Goal: Transaction & Acquisition: Purchase product/service

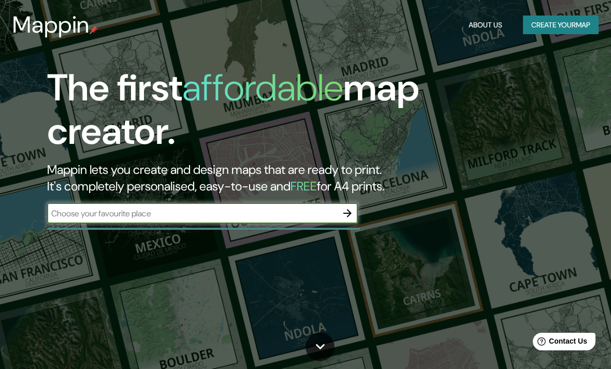
click at [580, 27] on button "Create your map" at bounding box center [561, 25] width 76 height 19
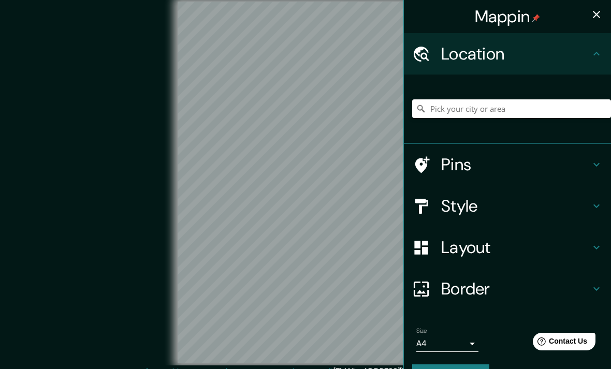
click at [542, 103] on input "Pick your city or area" at bounding box center [511, 108] width 199 height 19
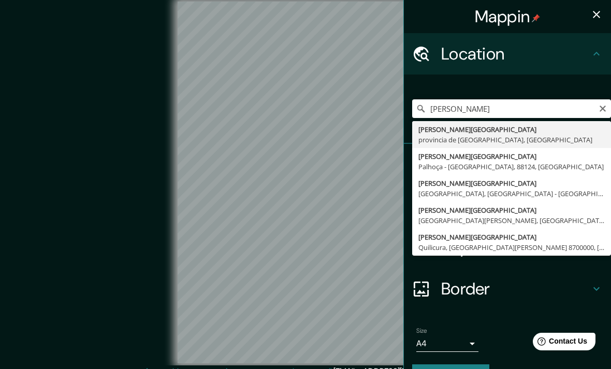
type input "Santiago de Compostela, provincia de La Coruña, España"
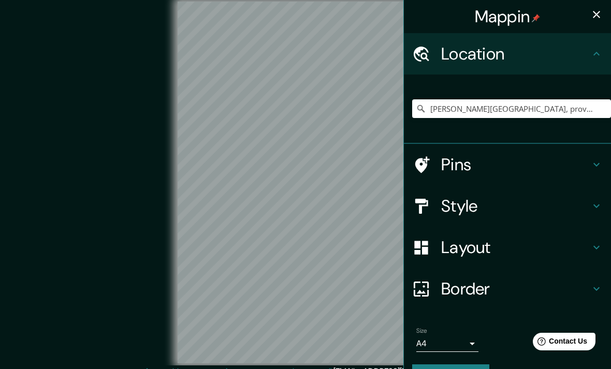
click at [97, 86] on div "© Mapbox © OpenStreetMap Improve this map" at bounding box center [306, 183] width 550 height 332
click at [485, 165] on h4 "Pins" at bounding box center [515, 164] width 149 height 21
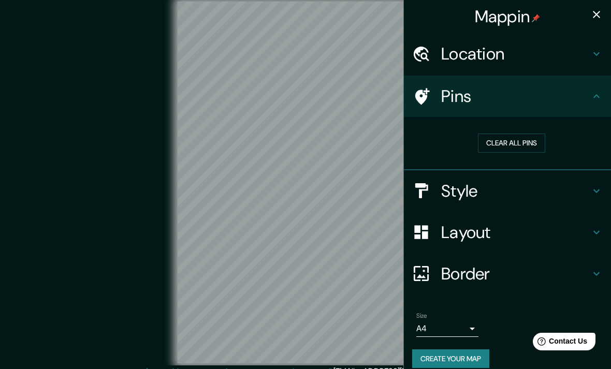
click at [499, 188] on h4 "Style" at bounding box center [515, 191] width 149 height 21
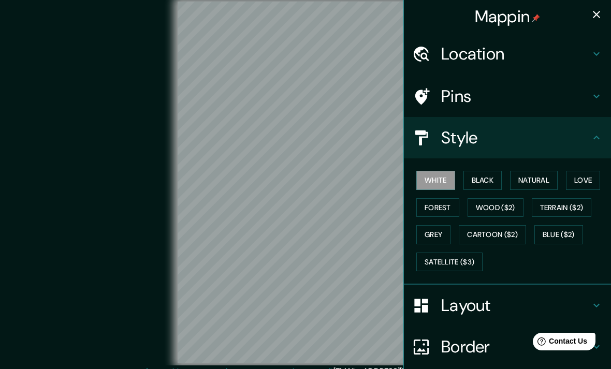
click at [578, 184] on button "Love" at bounding box center [583, 180] width 34 height 19
click at [483, 301] on h4 "Layout" at bounding box center [515, 305] width 149 height 21
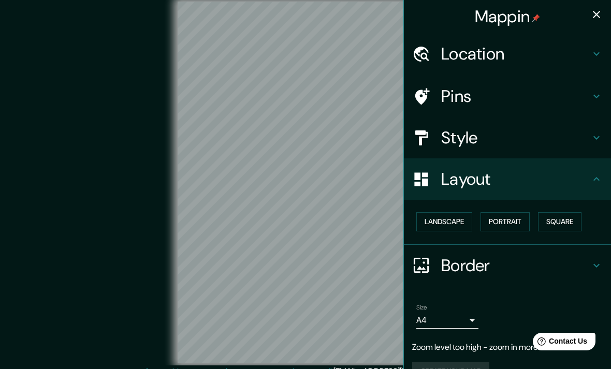
click at [461, 223] on button "Landscape" at bounding box center [444, 221] width 56 height 19
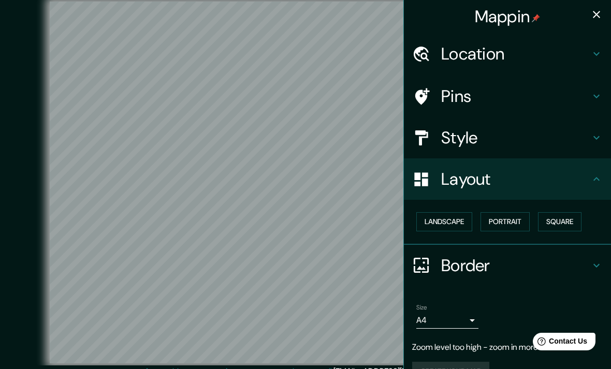
click at [480, 266] on h4 "Border" at bounding box center [515, 265] width 149 height 21
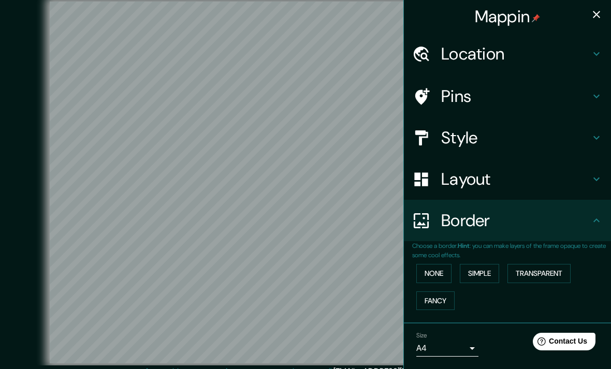
click at [442, 269] on button "None" at bounding box center [433, 273] width 35 height 19
click at [478, 274] on button "Simple" at bounding box center [479, 273] width 39 height 19
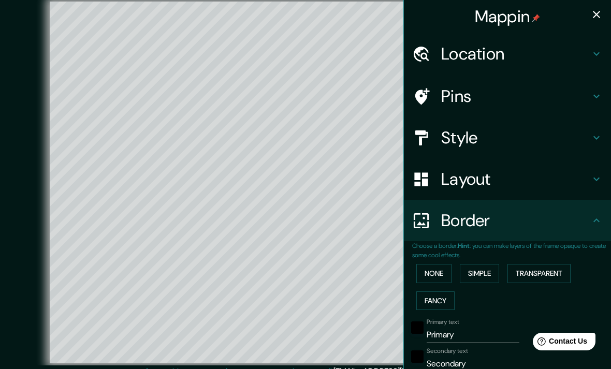
click at [534, 278] on button "Transparent" at bounding box center [538, 273] width 63 height 19
click at [433, 299] on button "Fancy" at bounding box center [435, 300] width 38 height 19
click at [545, 268] on button "Transparent" at bounding box center [538, 273] width 63 height 19
click at [493, 267] on button "Simple" at bounding box center [479, 273] width 39 height 19
click at [442, 265] on button "None" at bounding box center [433, 273] width 35 height 19
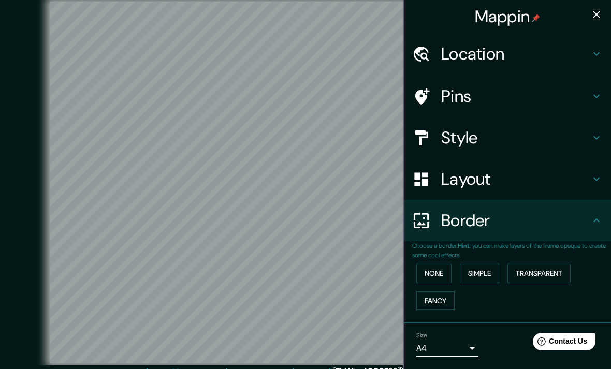
click at [476, 271] on button "Simple" at bounding box center [479, 273] width 39 height 19
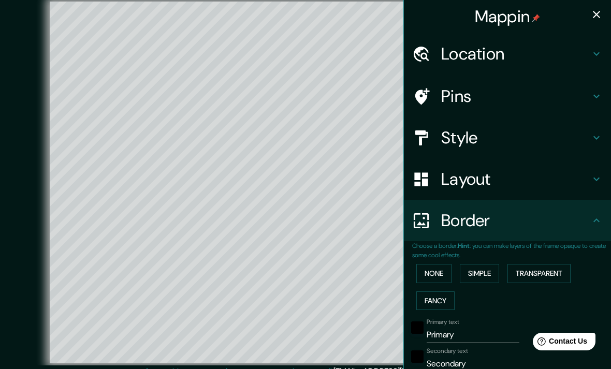
click at [535, 275] on button "Transparent" at bounding box center [538, 273] width 63 height 19
click at [486, 273] on button "Simple" at bounding box center [479, 273] width 39 height 19
click at [443, 303] on button "Fancy" at bounding box center [435, 300] width 38 height 19
click at [447, 304] on button "Fancy" at bounding box center [435, 300] width 38 height 19
type input "396"
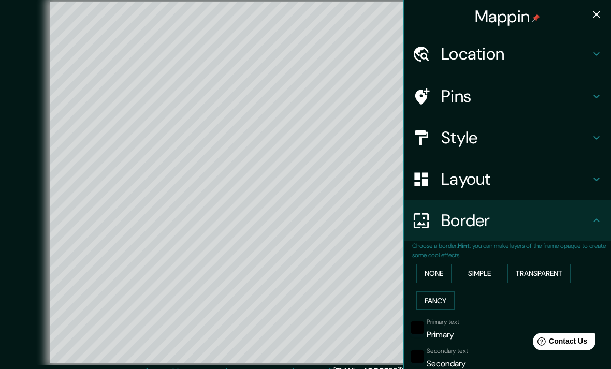
type input "79"
type input "40"
click at [447, 304] on button "Fancy" at bounding box center [435, 300] width 38 height 19
type input "396"
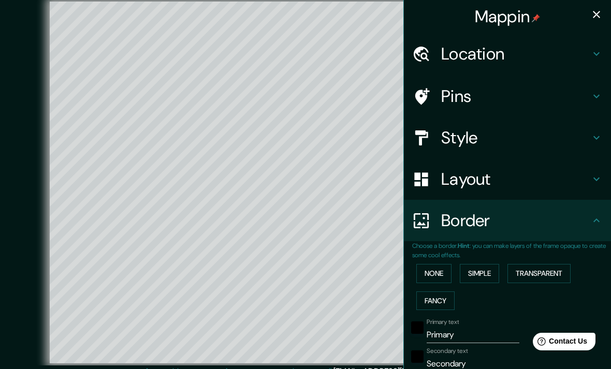
type input "79"
type input "40"
click at [480, 272] on button "Simple" at bounding box center [479, 273] width 39 height 19
click at [448, 297] on button "Fancy" at bounding box center [435, 300] width 38 height 19
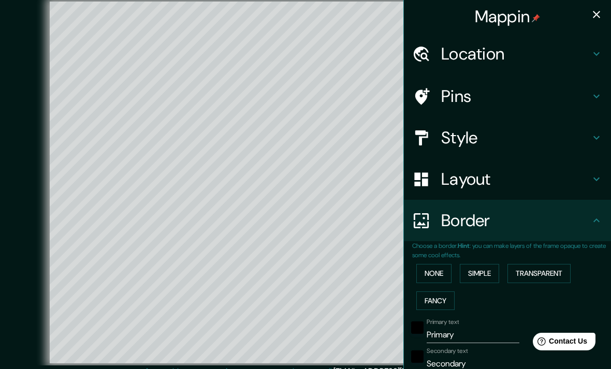
click at [480, 274] on button "Simple" at bounding box center [479, 273] width 39 height 19
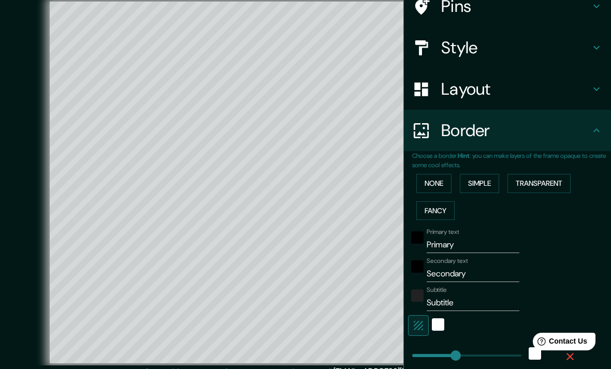
scroll to position [92, 0]
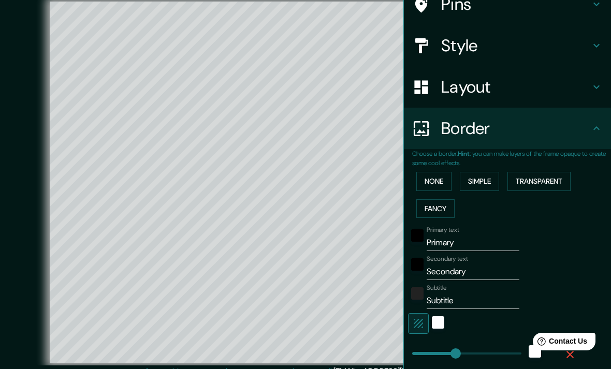
click at [458, 240] on input "Primary" at bounding box center [472, 242] width 93 height 17
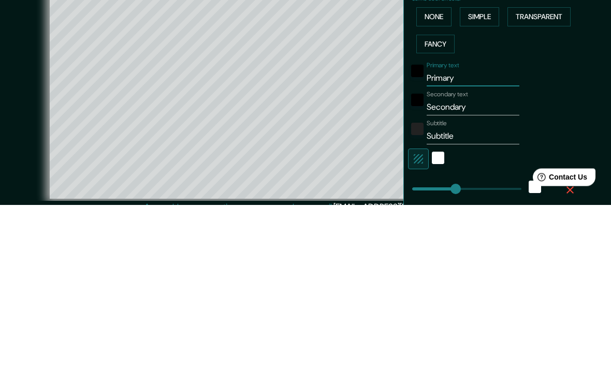
type input "Primar"
type input "396"
type input "79"
type input "Prima"
type input "396"
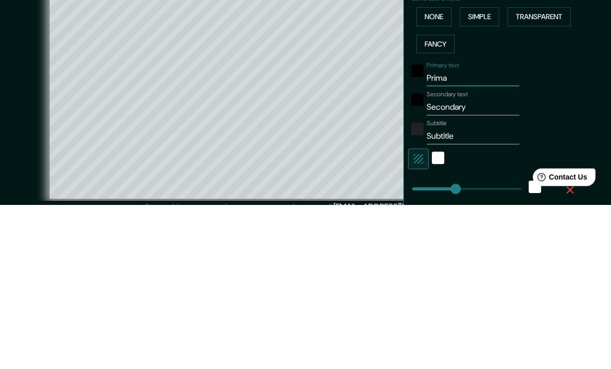
type input "79"
type input "Prim"
type input "396"
type input "79"
type input "Pri"
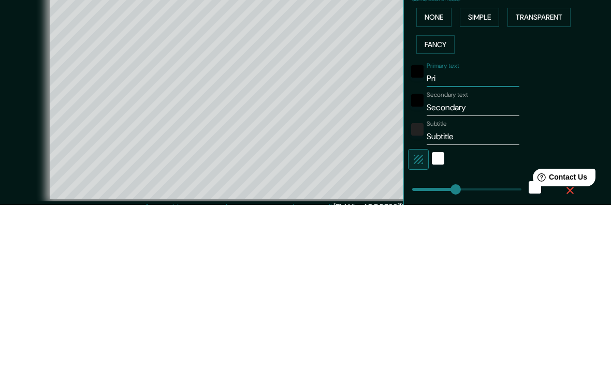
type input "396"
type input "79"
type input "Pr"
type input "396"
type input "79"
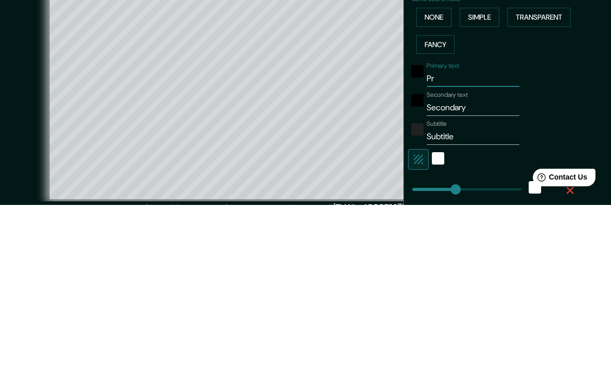
type input "P"
type input "396"
type input "79"
type input "396"
type input "79"
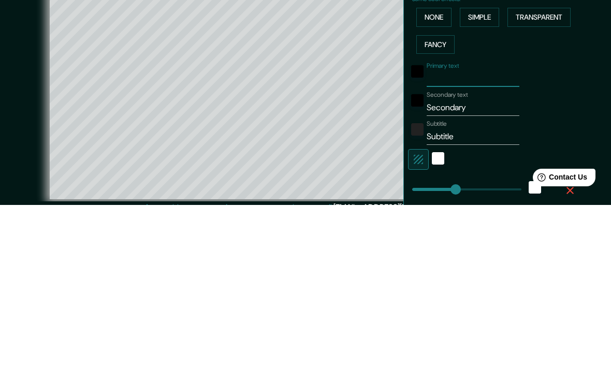
type input "S"
type input "396"
type input "79"
type input "SA"
type input "396"
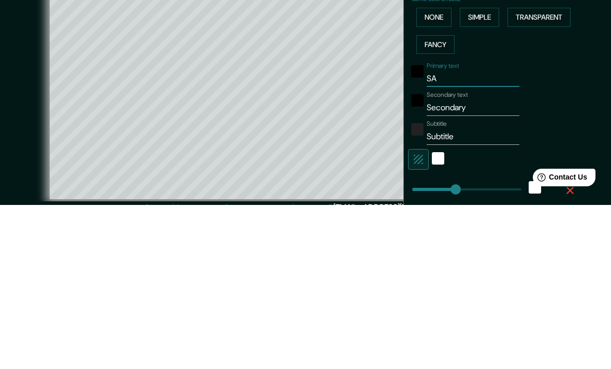
type input "79"
type input "S"
type input "396"
type input "79"
type input "Sa"
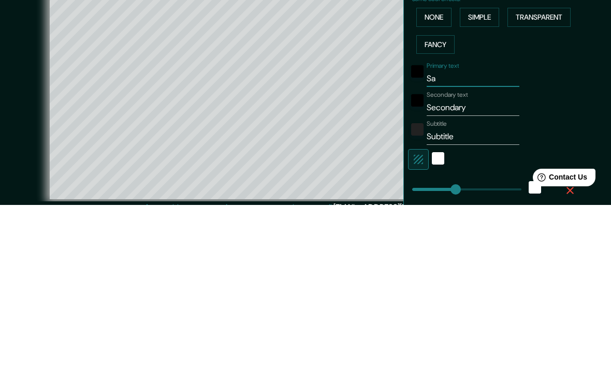
type input "396"
type input "79"
type input "San"
type input "396"
type input "79"
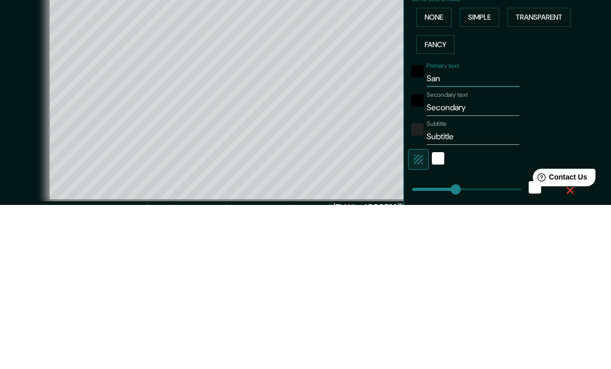
type input "Sant"
type input "396"
type input "79"
type input "Santi"
type input "396"
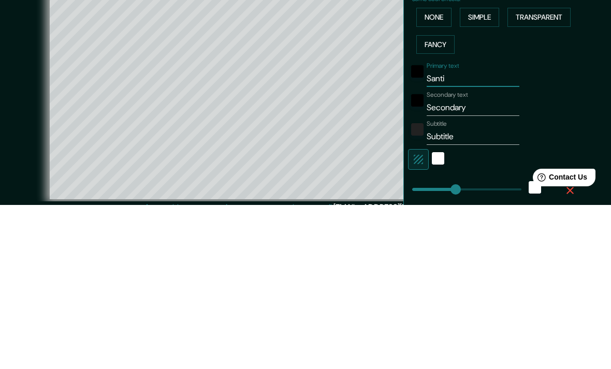
type input "79"
type input "Santia"
type input "396"
type input "79"
type input "Santiag"
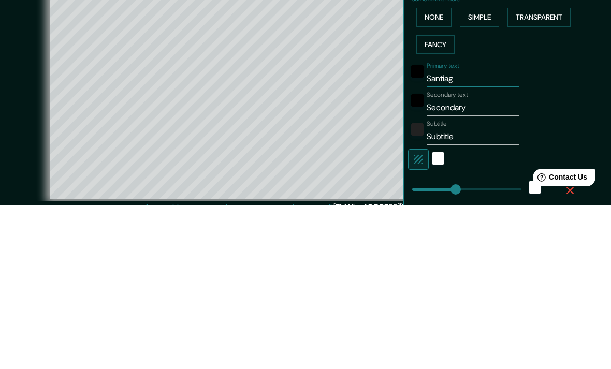
type input "396"
type input "79"
type input "Santiago"
type input "396"
type input "79"
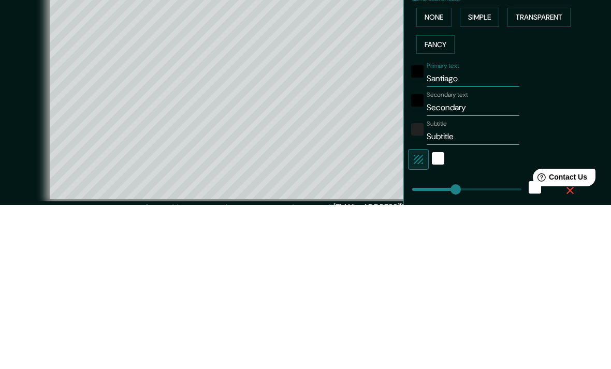
type input "Santiago"
type input "396"
type input "79"
type input "Santiago d"
type input "396"
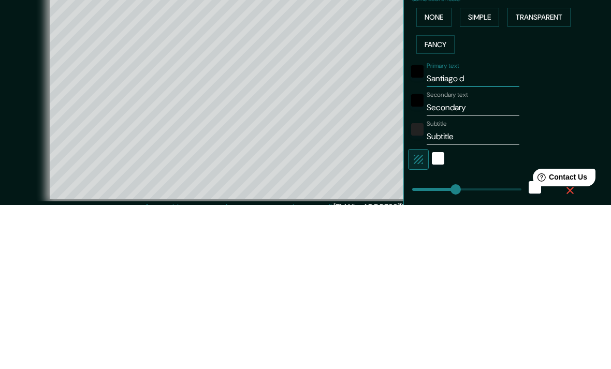
type input "79"
type input "Santiago dd"
type input "396"
type input "79"
type input "Santiago de"
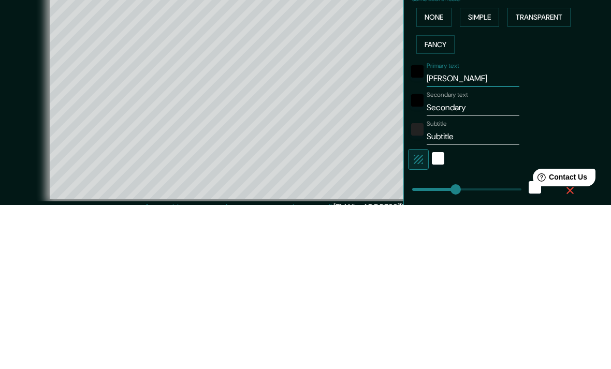
type input "396"
type input "79"
type input "Santiago de"
type input "396"
type input "79"
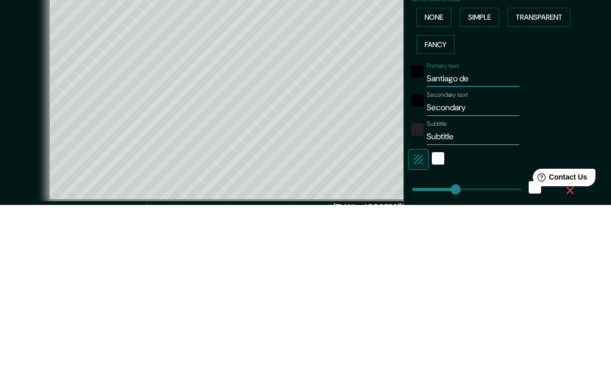
type input "Santiago de c"
type input "396"
type input "79"
type input "Santiago de c"
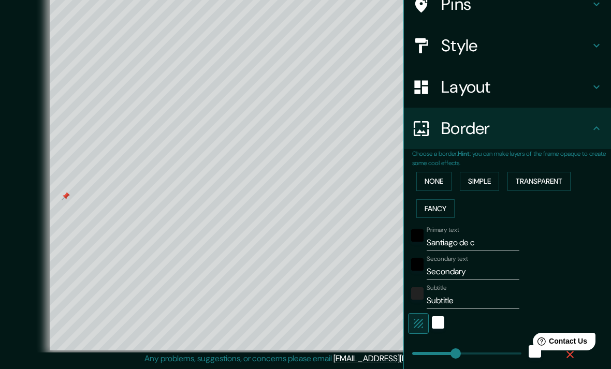
click at [65, 192] on div at bounding box center [66, 196] width 8 height 8
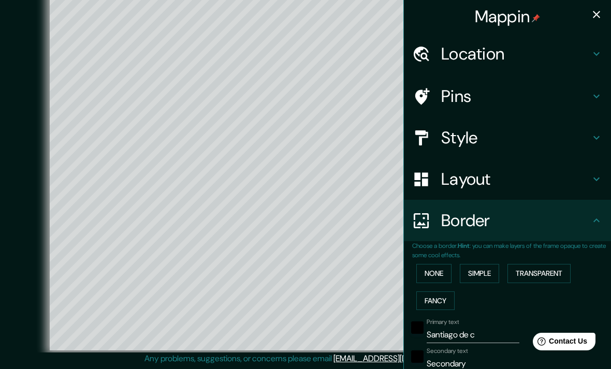
scroll to position [0, 0]
click at [591, 14] on icon "button" at bounding box center [596, 14] width 12 height 12
type input "396"
type input "79"
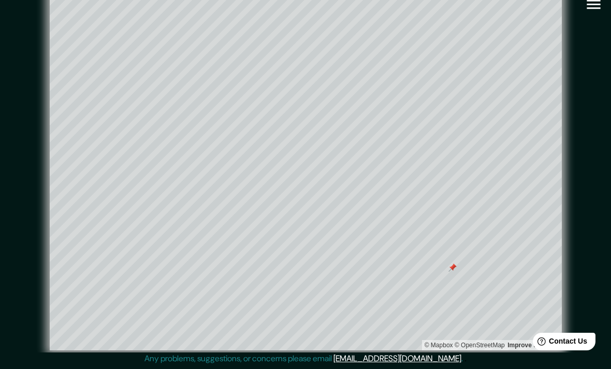
click at [454, 263] on div at bounding box center [452, 267] width 8 height 8
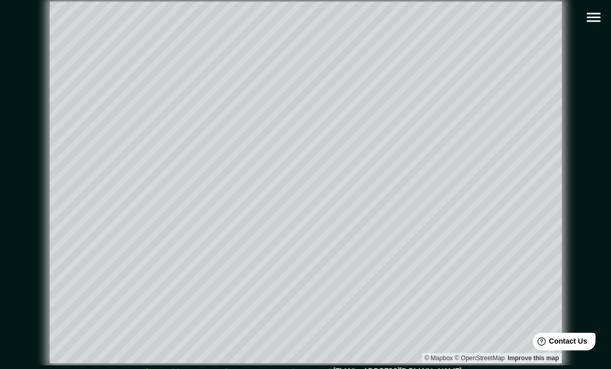
click at [588, 19] on icon "button" at bounding box center [593, 17] width 18 height 18
type input "396"
type input "79"
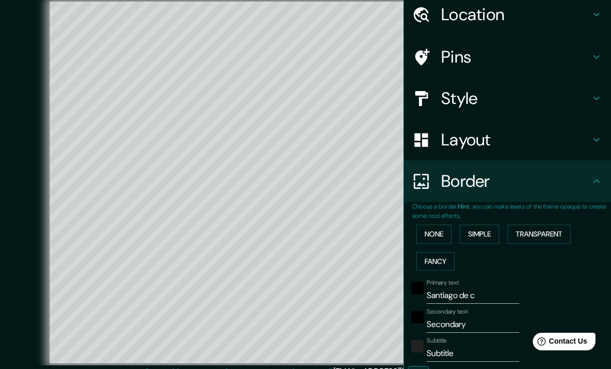
scroll to position [46, 0]
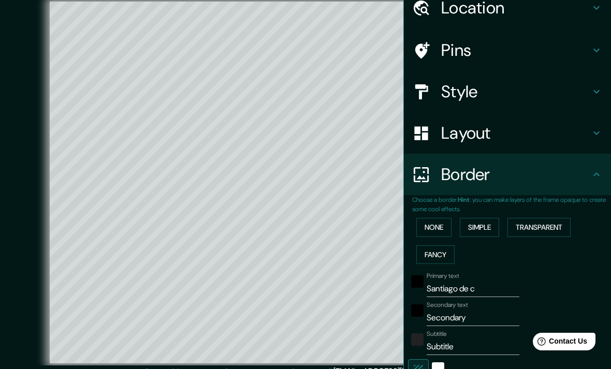
click at [514, 281] on input "Santiago de c" at bounding box center [472, 288] width 93 height 17
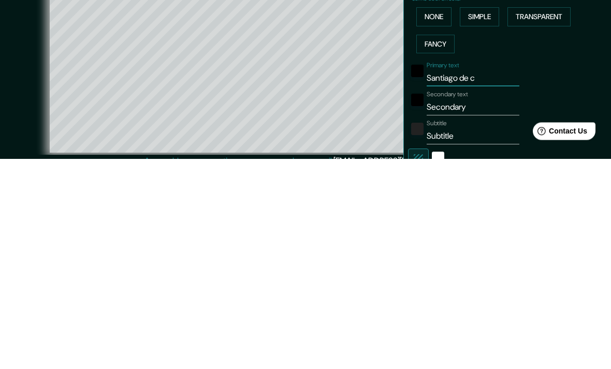
type input "Santiago de"
type input "396"
type input "79"
type input "Santiago de"
type input "396"
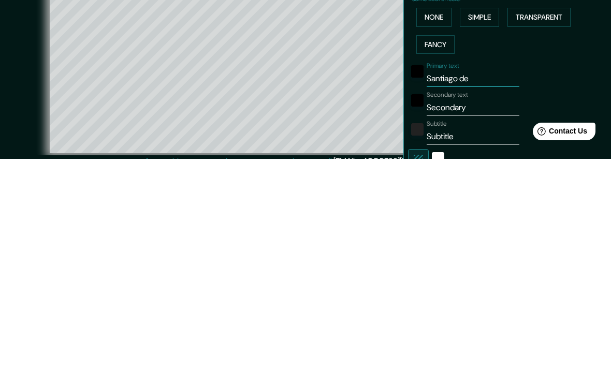
type input "79"
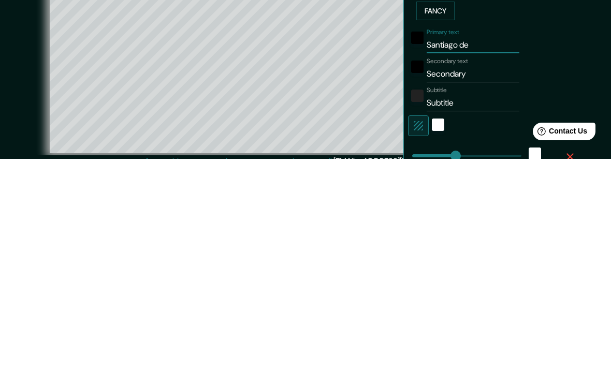
scroll to position [78, 0]
type input "Santiago d"
type input "396"
type input "79"
type input "Santiago"
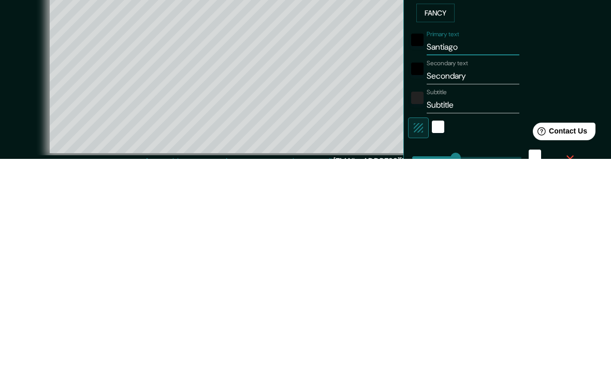
type input "396"
type input "79"
type input "Santiago"
type input "396"
type input "79"
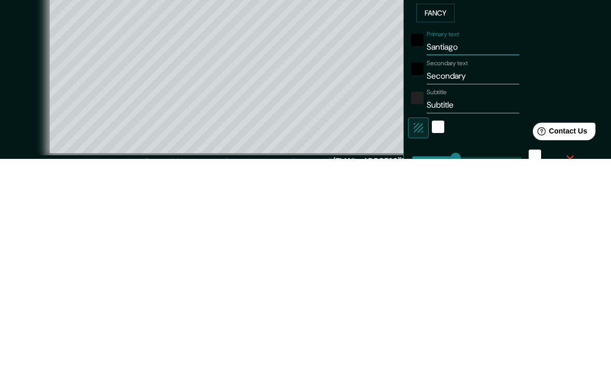
type input "Santiago"
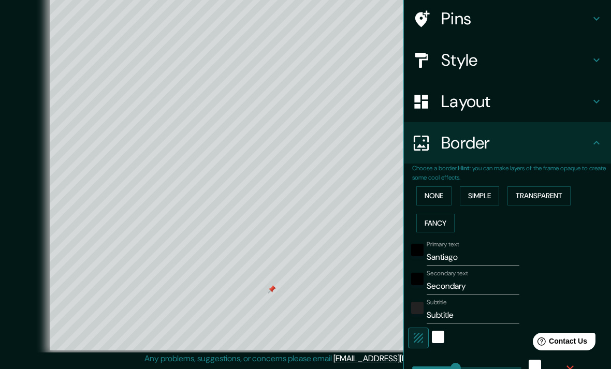
click at [482, 283] on input "Secondary" at bounding box center [472, 286] width 93 height 17
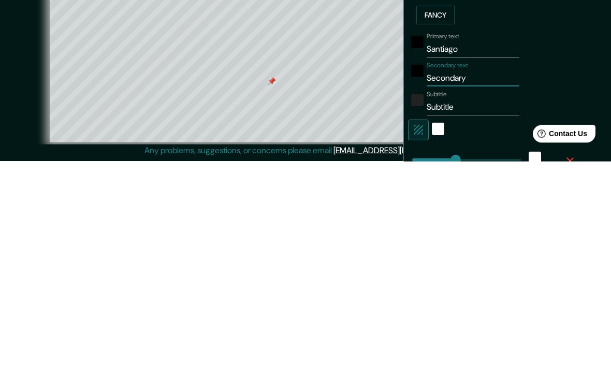
type input "Secondar"
type input "396"
type input "79"
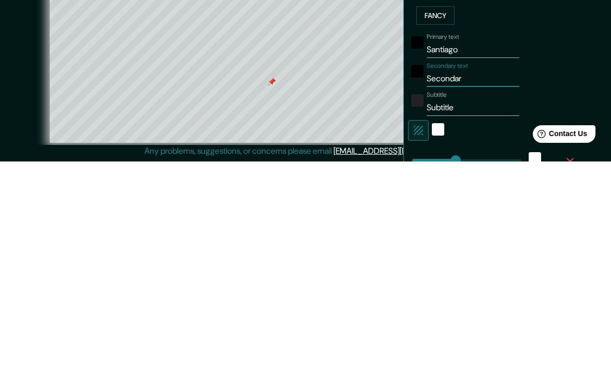
type input "Seconda"
type input "396"
type input "79"
type input "Second"
type input "396"
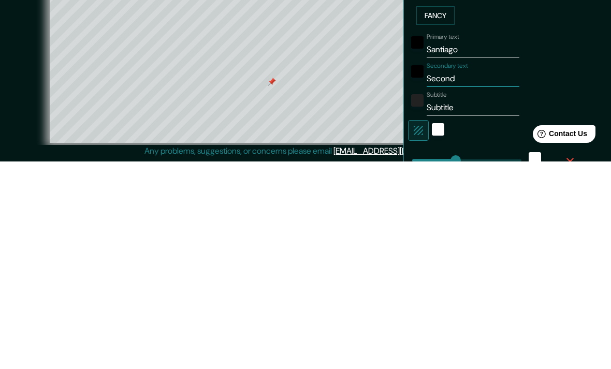
type input "79"
type input "Secon"
type input "396"
type input "79"
type input "Seco"
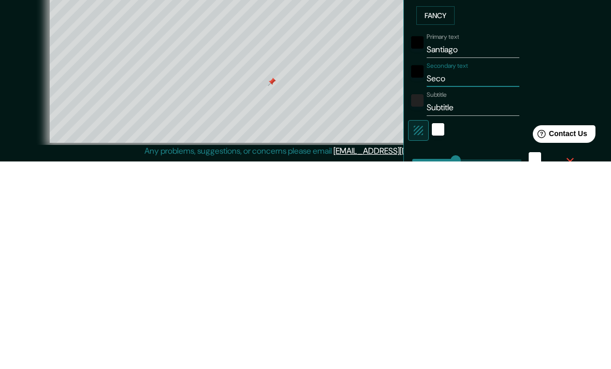
type input "396"
type input "79"
type input "Sec"
type input "396"
type input "79"
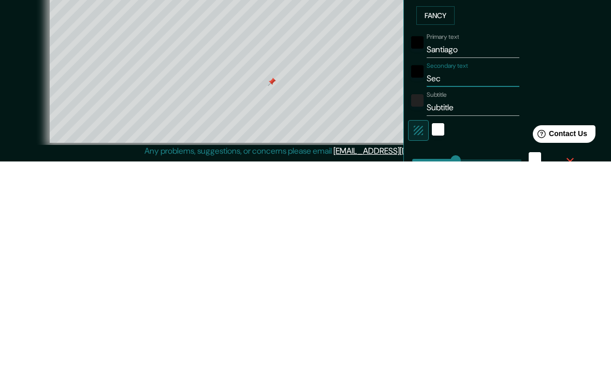
type input "Se"
type input "396"
type input "79"
type input "S"
type input "396"
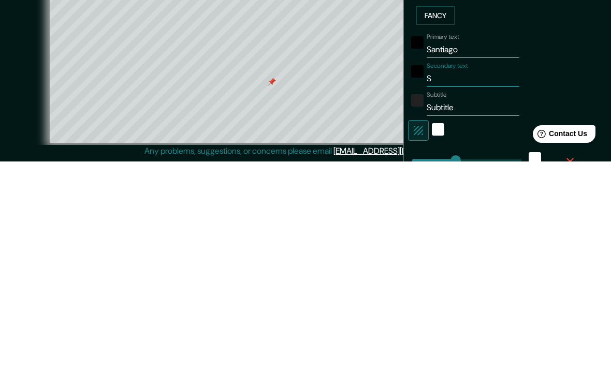
type input "79"
type input "396"
type input "79"
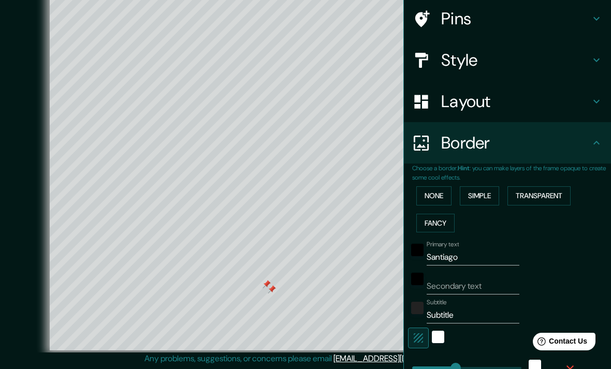
click at [265, 280] on div at bounding box center [266, 284] width 8 height 8
click at [271, 285] on div at bounding box center [272, 289] width 8 height 8
click at [478, 279] on input "Secondary text" at bounding box center [472, 286] width 93 height 17
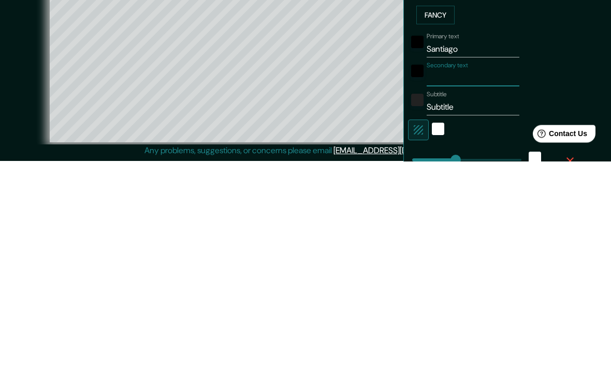
type input "A"
type input "396"
type input "79"
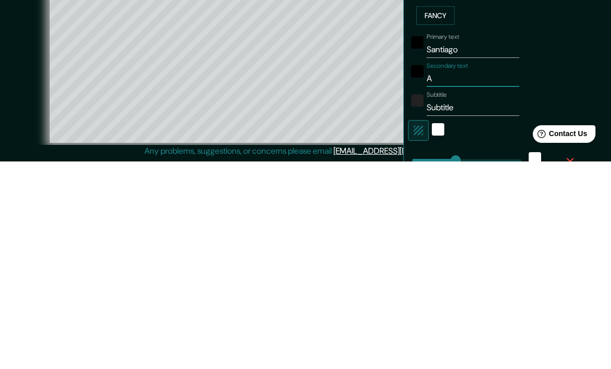
type input "A"
type input "396"
type input "79"
type input "A c"
type input "396"
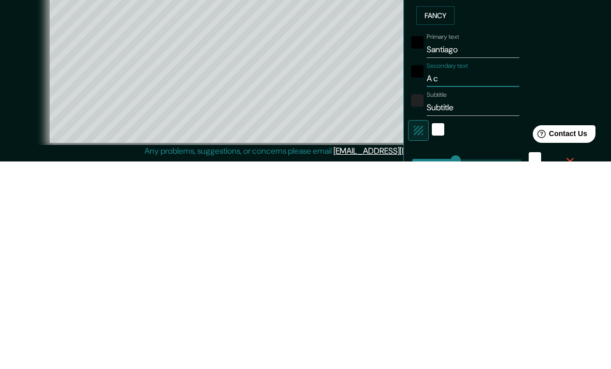
type input "79"
type input "A co"
type input "396"
type input "79"
type input "A cor"
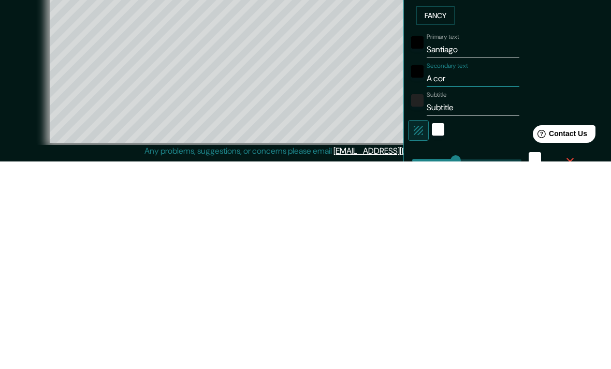
type input "396"
type input "79"
type input "A coru"
type input "396"
type input "79"
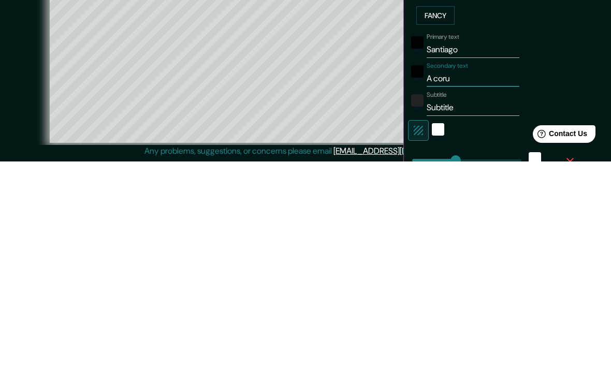
type input "A coruñ"
type input "396"
type input "79"
type input "A coruña"
type input "396"
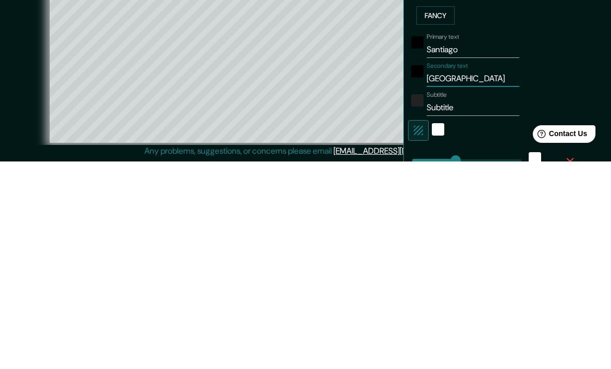
type input "79"
type input "A coruña"
click at [468, 307] on input "Subtitle" at bounding box center [472, 315] width 93 height 17
type input "Subtitl"
type input "396"
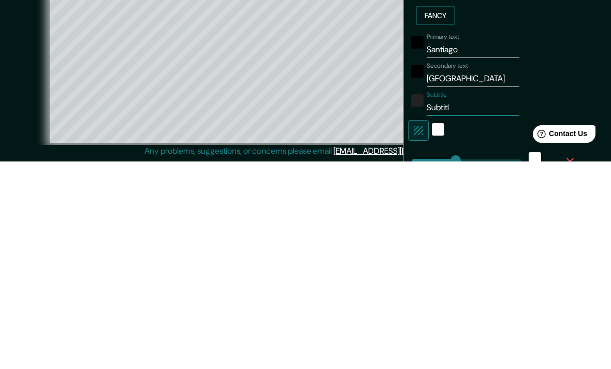
type input "79"
type input "Subtit"
type input "396"
type input "79"
type input "Subti"
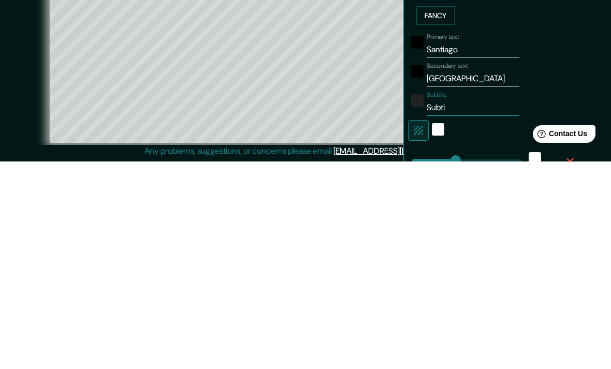
type input "396"
type input "79"
type input "Subt"
type input "396"
type input "79"
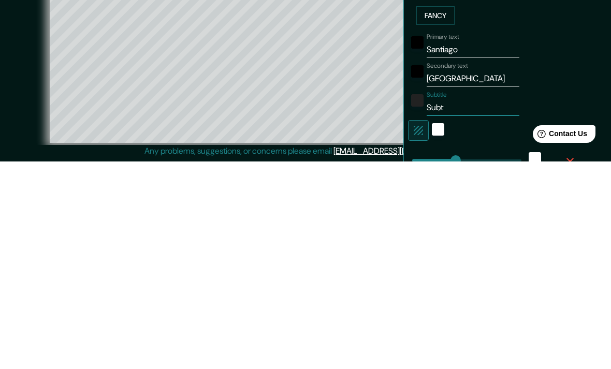
type input "Sub"
type input "396"
type input "79"
type input "Su"
type input "396"
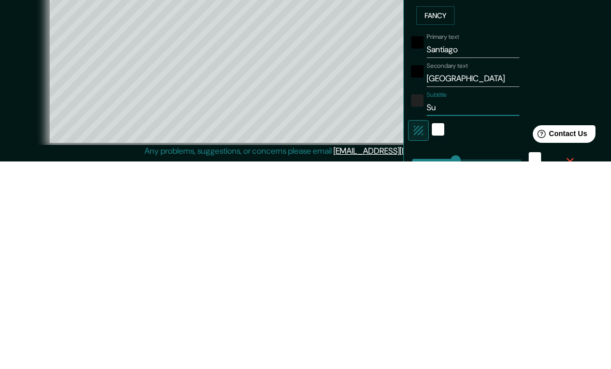
type input "79"
type input "S"
type input "396"
type input "79"
type input "396"
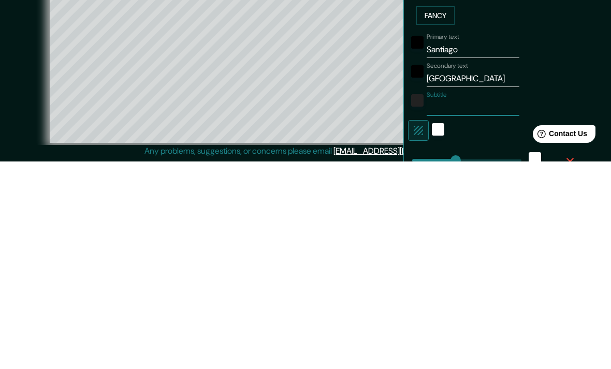
type input "79"
type input "G"
type input "396"
type input "79"
type input "Ga"
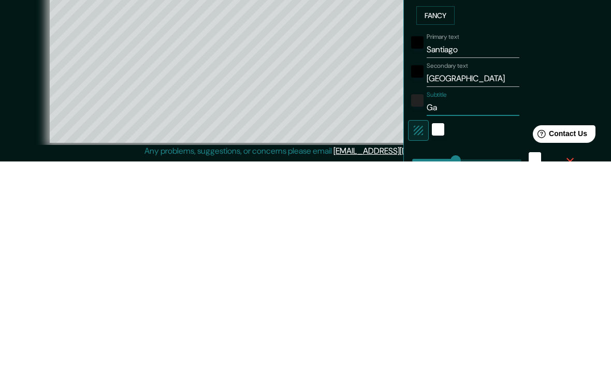
type input "396"
type input "79"
type input "Gal"
type input "396"
type input "79"
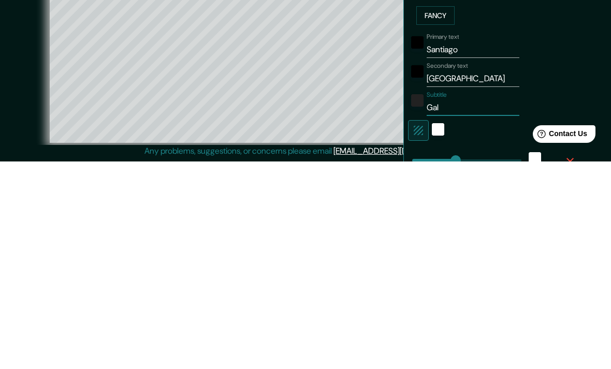
type input "Gali"
type input "396"
type input "79"
type input "Galic"
type input "396"
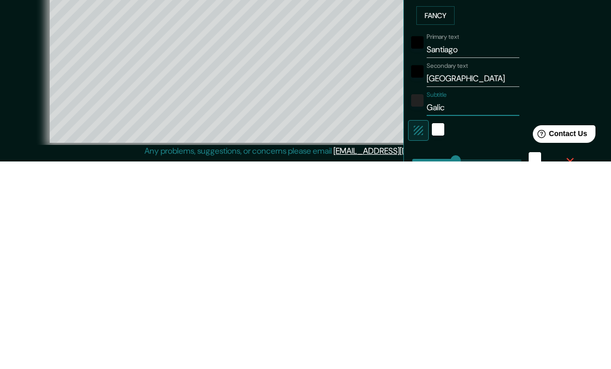
type input "79"
type input "Galici"
type input "396"
type input "79"
type input "Galicia"
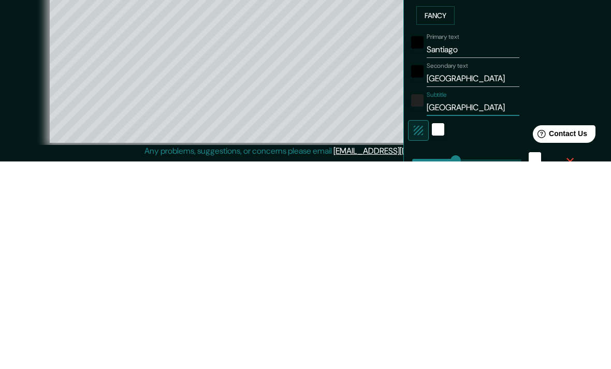
type input "396"
type input "79"
type input "Galicia"
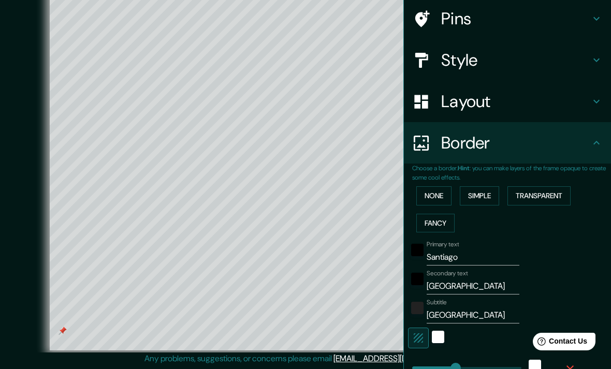
click at [530, 108] on h4 "Layout" at bounding box center [515, 101] width 149 height 21
type input "396"
type input "79"
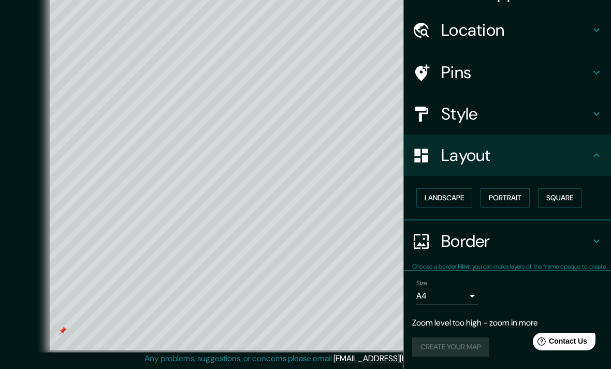
scroll to position [21, 0]
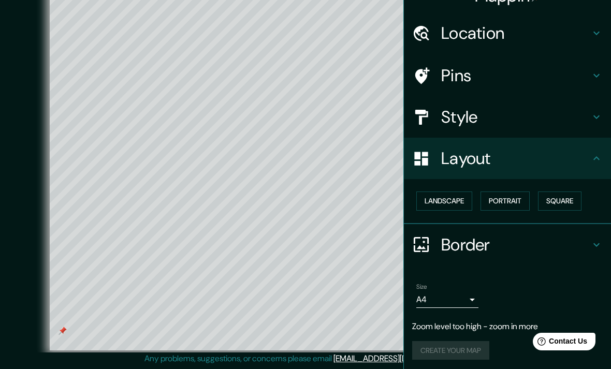
click at [522, 193] on button "Portrait" at bounding box center [504, 200] width 49 height 19
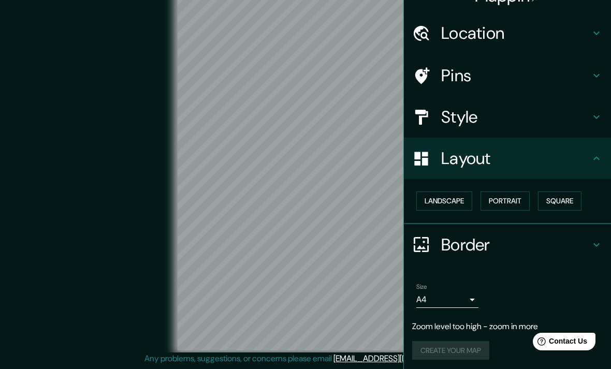
click at [566, 205] on button "Square" at bounding box center [559, 200] width 43 height 19
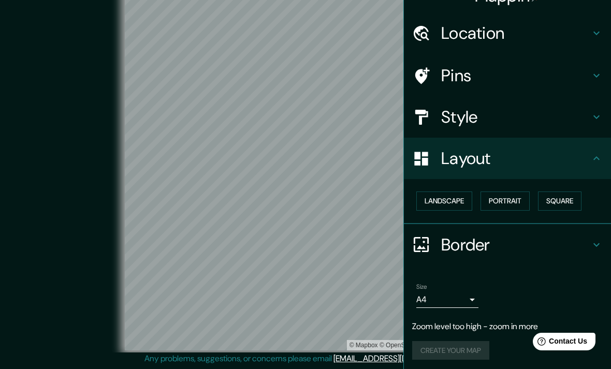
click at [513, 197] on button "Portrait" at bounding box center [504, 200] width 49 height 19
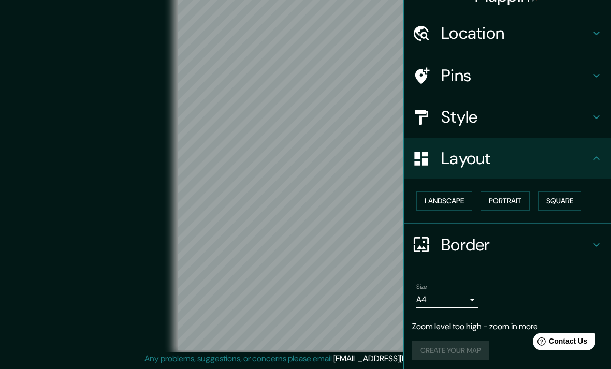
click at [461, 196] on button "Landscape" at bounding box center [444, 200] width 56 height 19
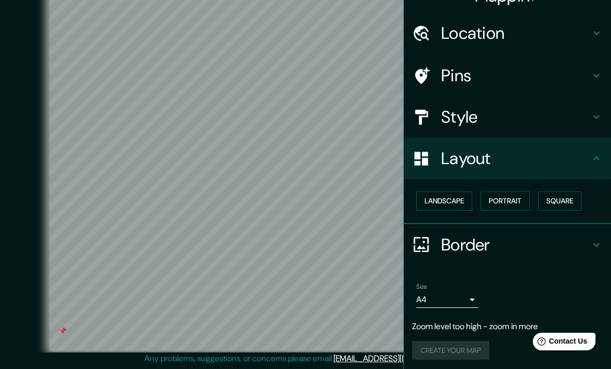
click at [470, 192] on button "Landscape" at bounding box center [444, 200] width 56 height 19
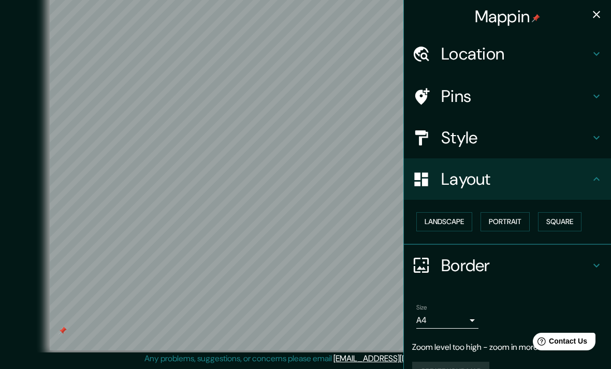
scroll to position [0, 0]
click at [596, 12] on icon "button" at bounding box center [596, 14] width 12 height 12
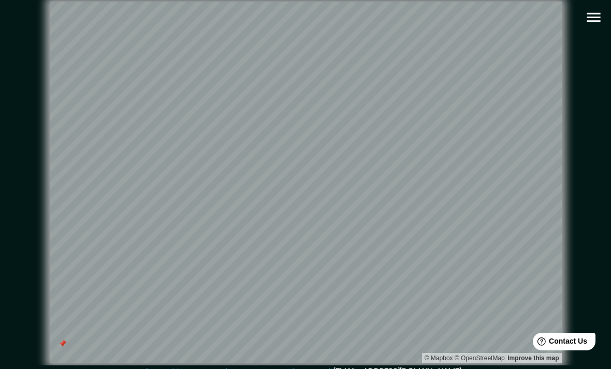
click at [593, 9] on icon "button" at bounding box center [593, 17] width 18 height 18
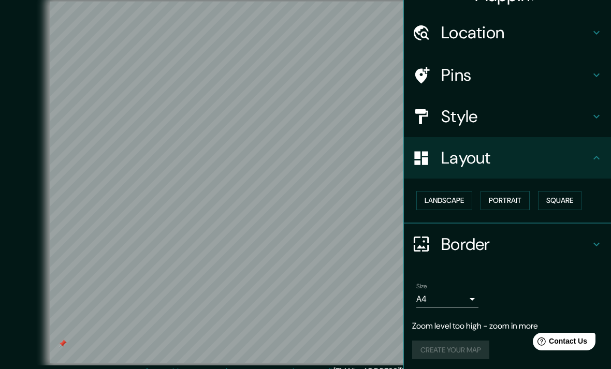
scroll to position [21, 0]
click at [514, 201] on button "Portrait" at bounding box center [504, 200] width 49 height 19
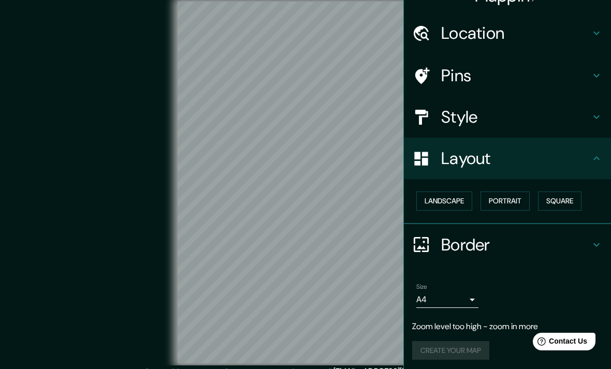
click at [567, 201] on button "Square" at bounding box center [559, 200] width 43 height 19
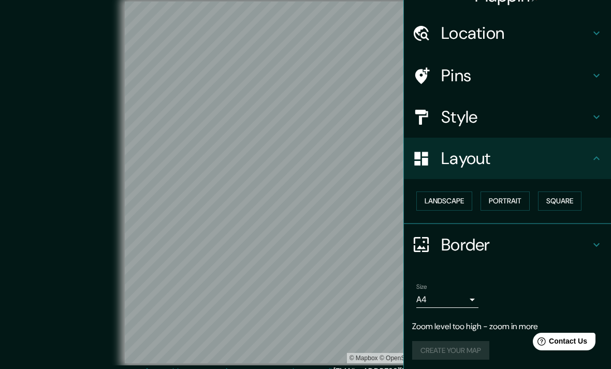
click at [514, 199] on button "Portrait" at bounding box center [504, 200] width 49 height 19
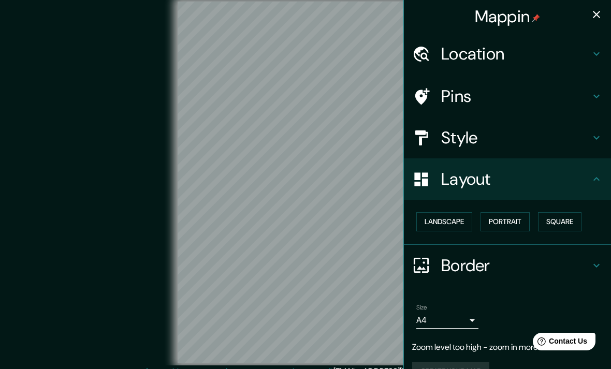
scroll to position [0, 0]
click at [597, 14] on icon "button" at bounding box center [596, 14] width 7 height 7
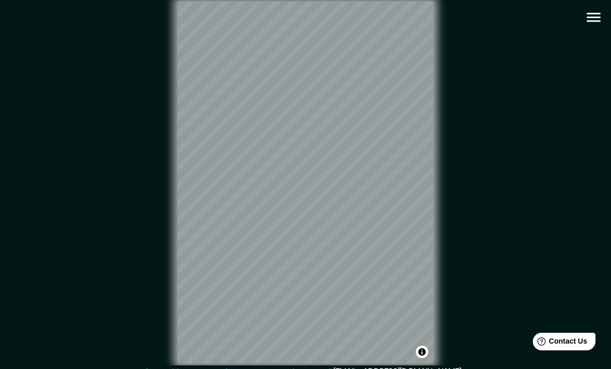
click at [596, 16] on icon "button" at bounding box center [593, 17] width 18 height 18
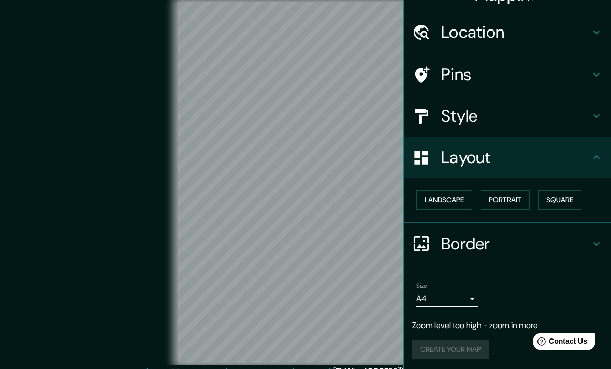
scroll to position [21, 0]
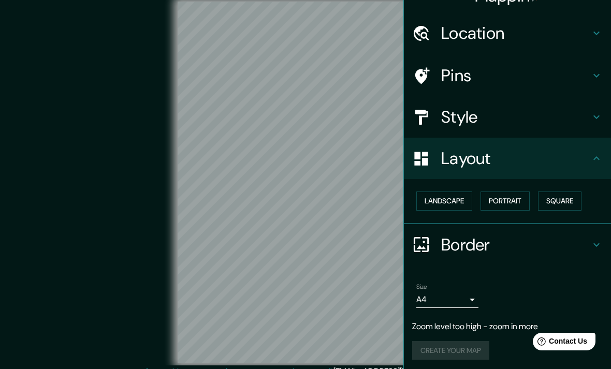
click at [513, 244] on h4 "Border" at bounding box center [515, 244] width 149 height 21
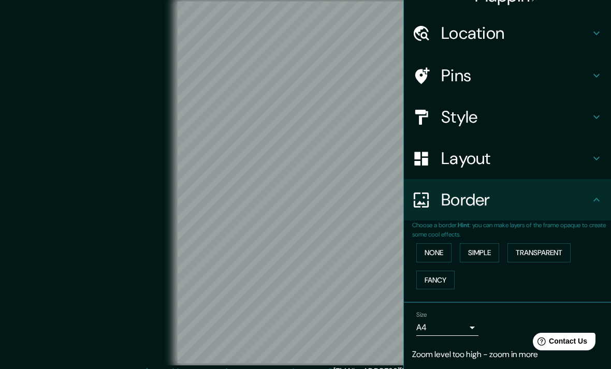
click at [486, 251] on button "Simple" at bounding box center [479, 252] width 39 height 19
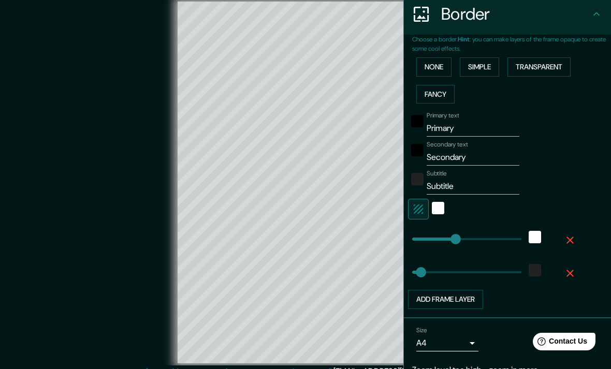
scroll to position [211, 0]
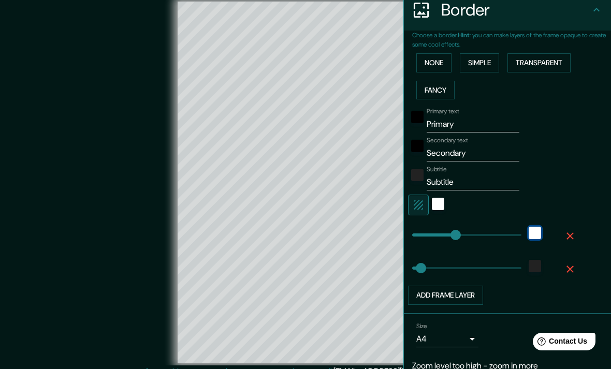
click at [532, 229] on div "white" at bounding box center [534, 233] width 12 height 12
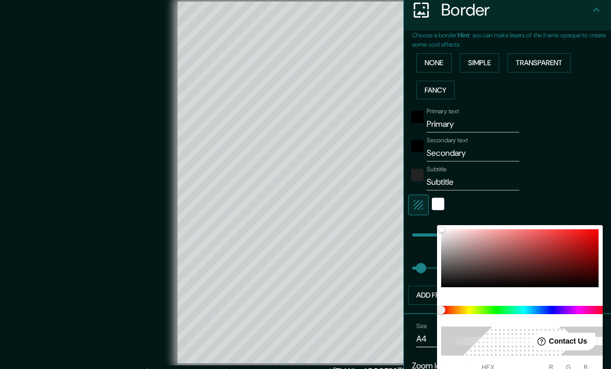
click at [583, 190] on div at bounding box center [305, 184] width 611 height 369
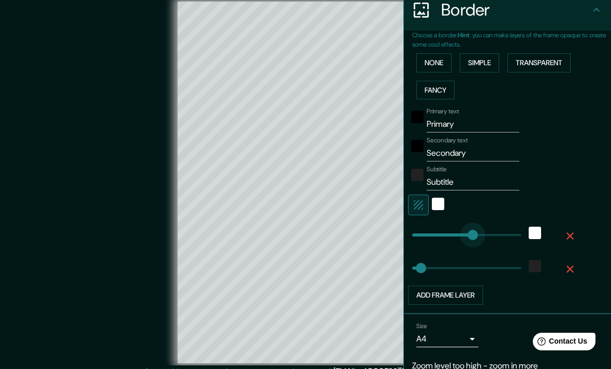
type input "291"
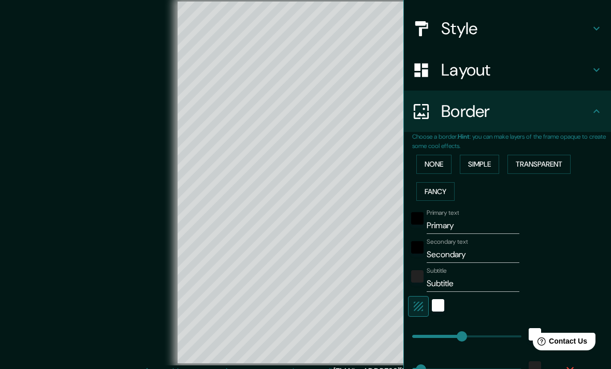
scroll to position [85, 0]
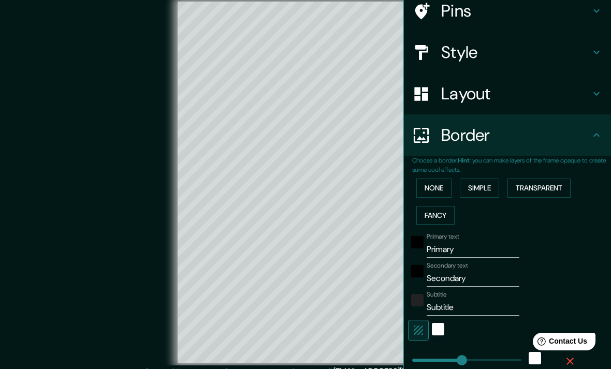
click at [600, 96] on icon at bounding box center [596, 93] width 12 height 12
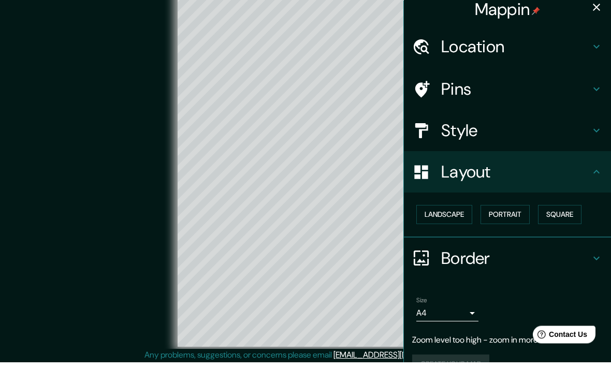
scroll to position [9, 0]
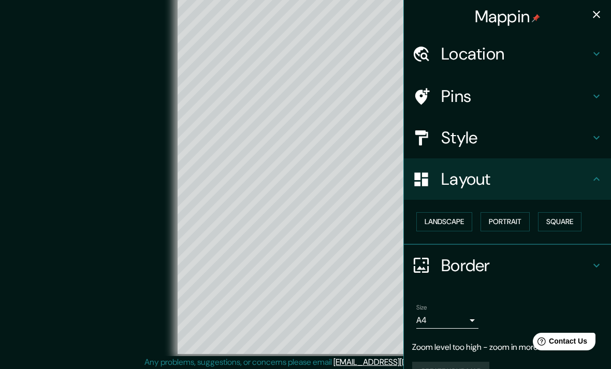
click at [576, 258] on h4 "Border" at bounding box center [515, 265] width 149 height 21
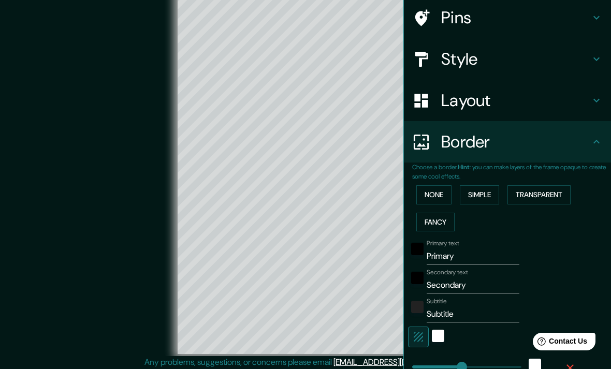
scroll to position [80, 0]
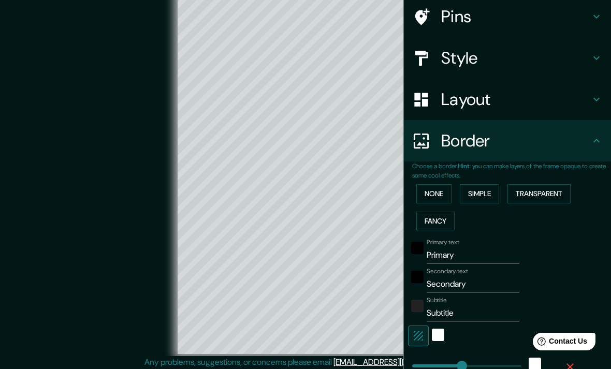
click at [456, 256] on input "Primary" at bounding box center [472, 255] width 93 height 17
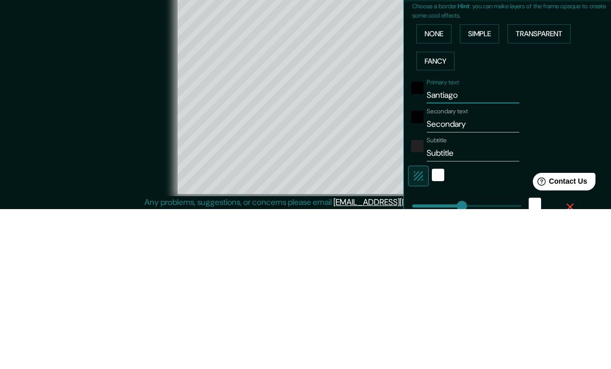
click at [472, 276] on input "Secondary" at bounding box center [472, 284] width 93 height 17
click at [473, 305] on input "Subtitle" at bounding box center [472, 313] width 93 height 17
click at [84, 134] on div "© Mapbox © OpenStreetMap Improve this map" at bounding box center [306, 173] width 550 height 332
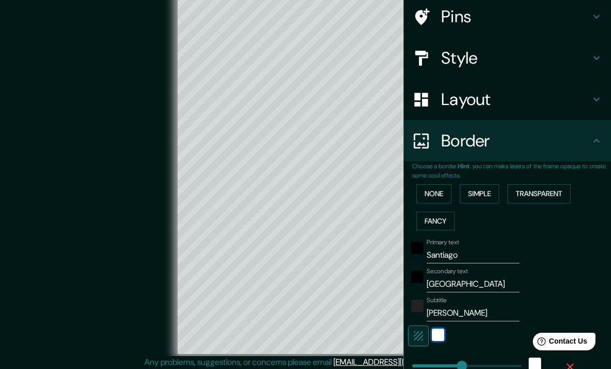
click at [434, 336] on div "white" at bounding box center [438, 335] width 12 height 12
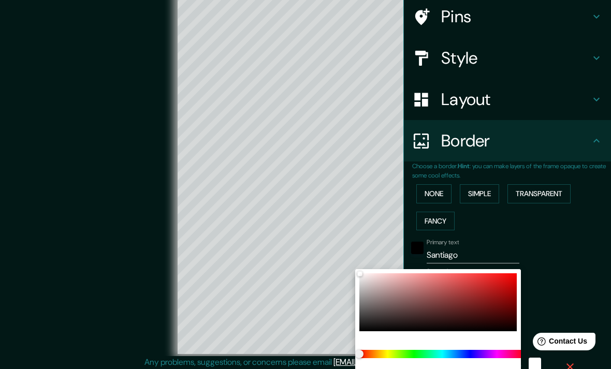
click at [535, 336] on div at bounding box center [305, 184] width 611 height 369
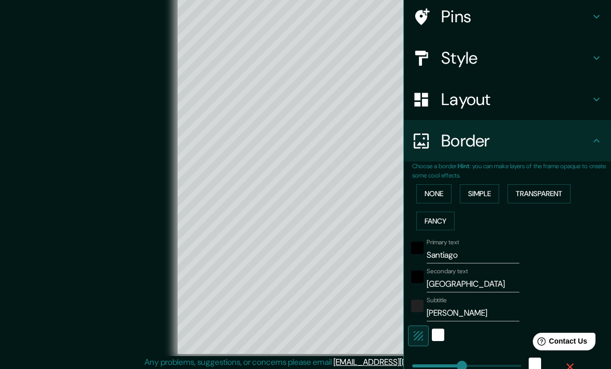
click at [427, 331] on button "button" at bounding box center [418, 335] width 21 height 21
click at [417, 335] on icon "button" at bounding box center [418, 336] width 12 height 12
click at [416, 335] on icon "button" at bounding box center [417, 335] width 9 height 9
click at [421, 342] on button "button" at bounding box center [418, 335] width 21 height 21
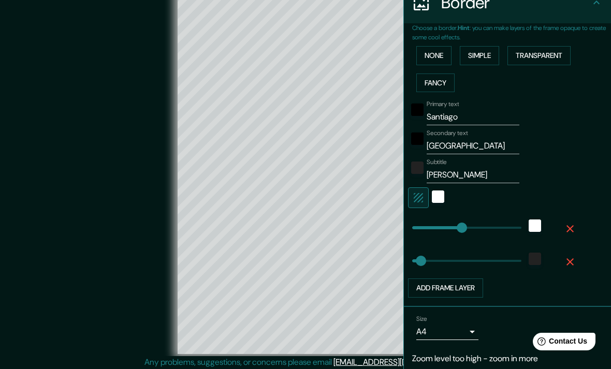
scroll to position [217, 0]
click at [78, 176] on div "© Mapbox © OpenStreetMap Improve this map" at bounding box center [306, 173] width 550 height 332
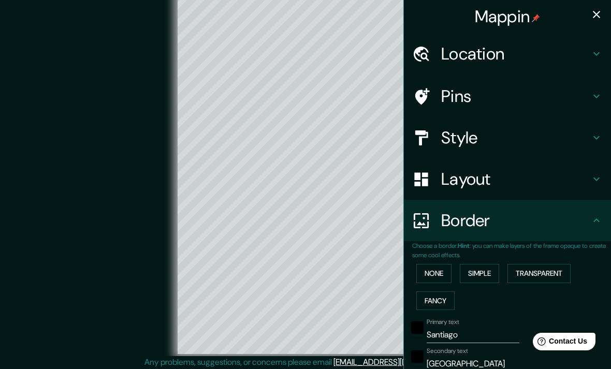
scroll to position [0, 0]
click at [596, 11] on icon "button" at bounding box center [596, 14] width 12 height 12
